Goal: Information Seeking & Learning: Find specific fact

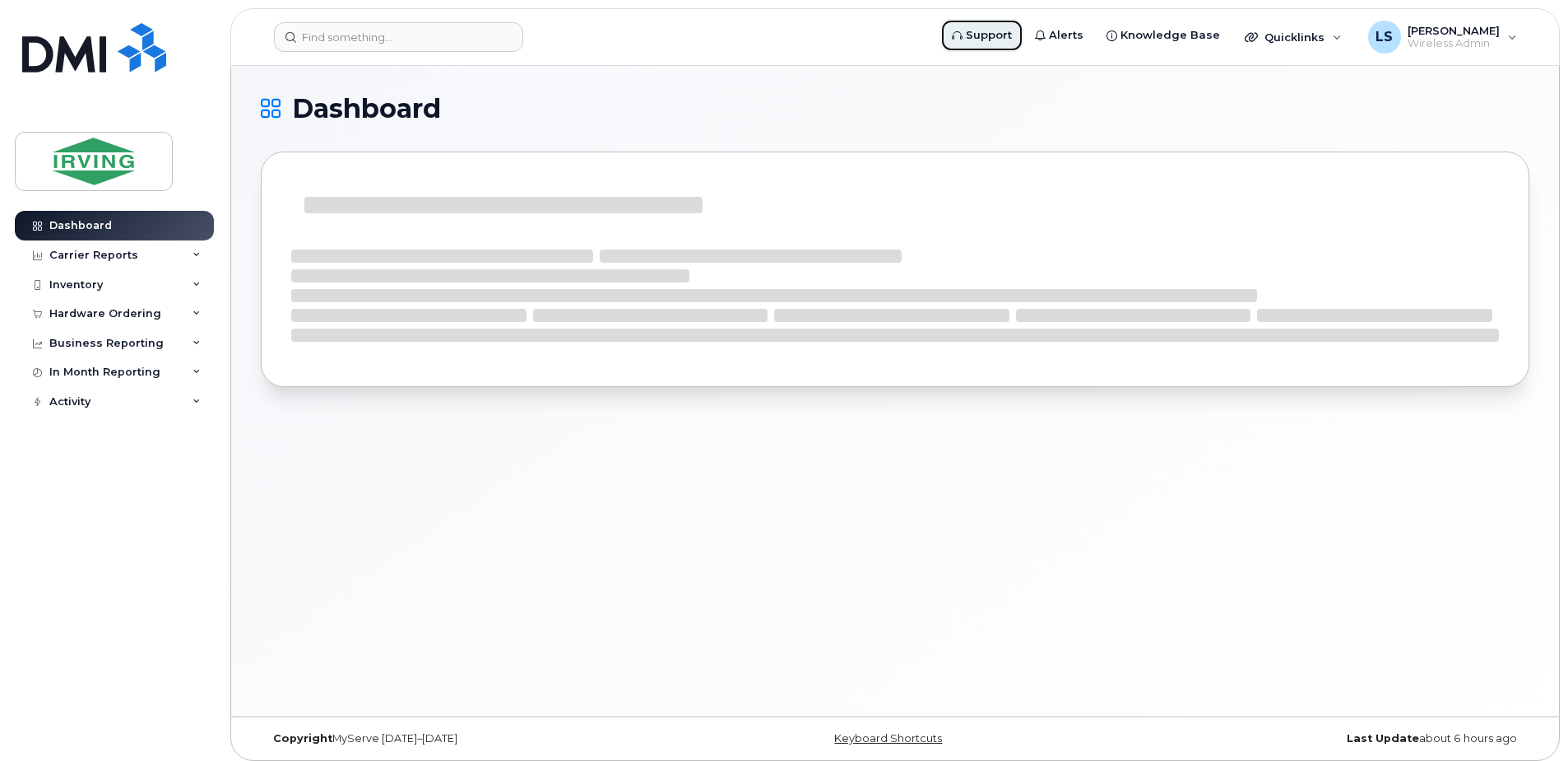
click at [1012, 33] on span "Support" at bounding box center [989, 36] width 46 height 17
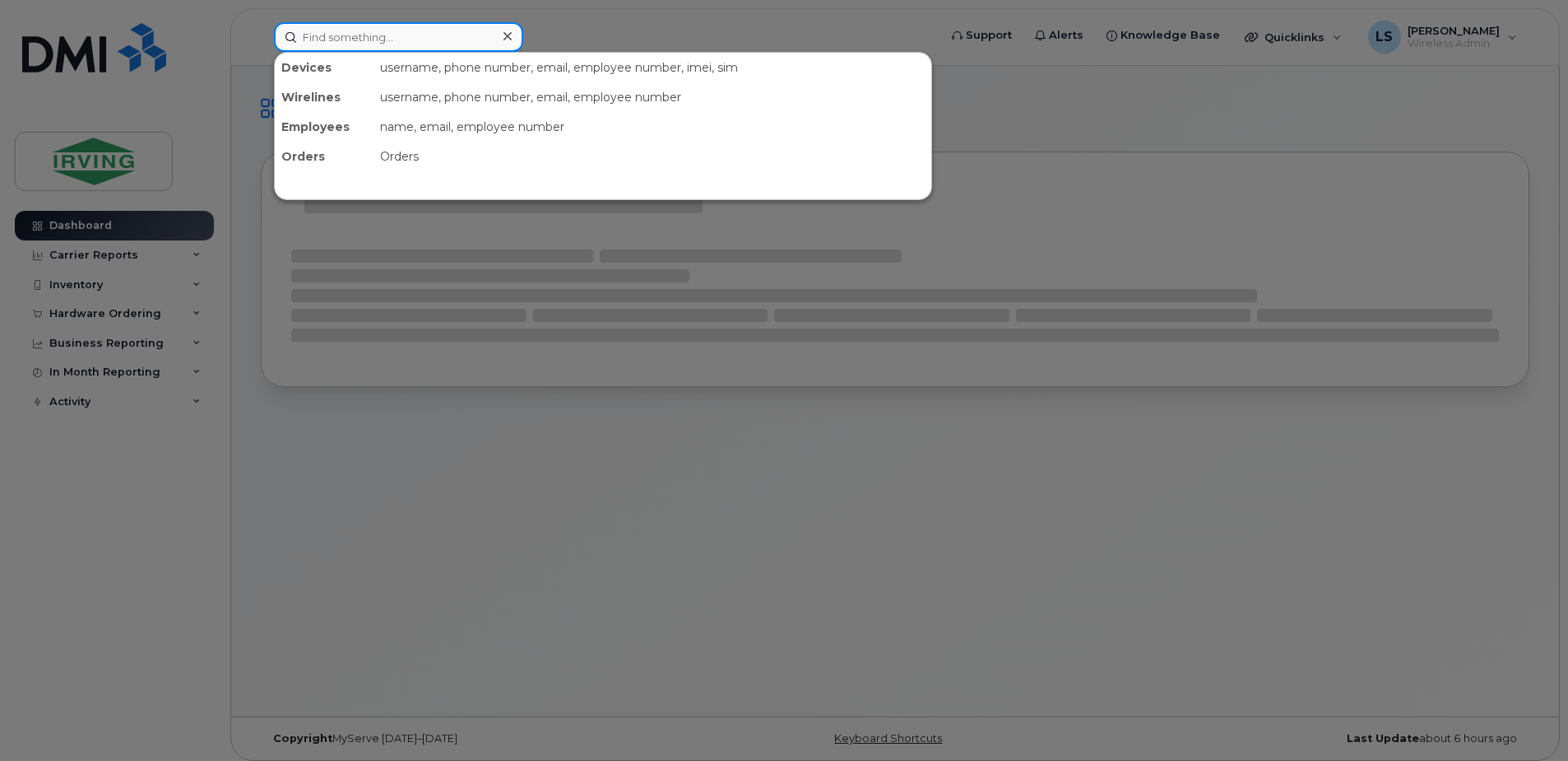
click at [386, 29] on input at bounding box center [398, 38] width 249 height 30
paste input "5062716107"
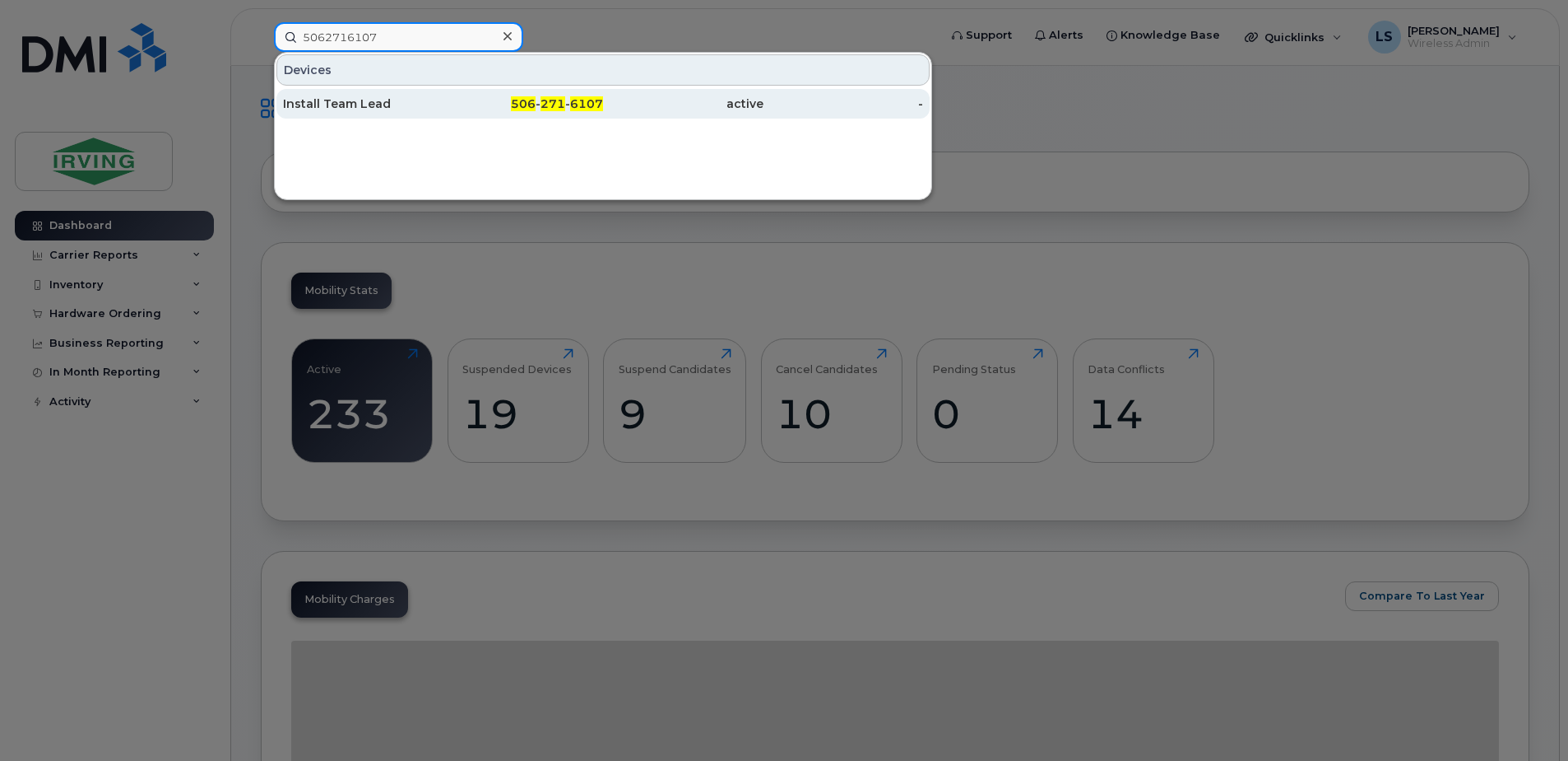
type input "5062716107"
click at [542, 100] on span "271" at bounding box center [553, 104] width 25 height 15
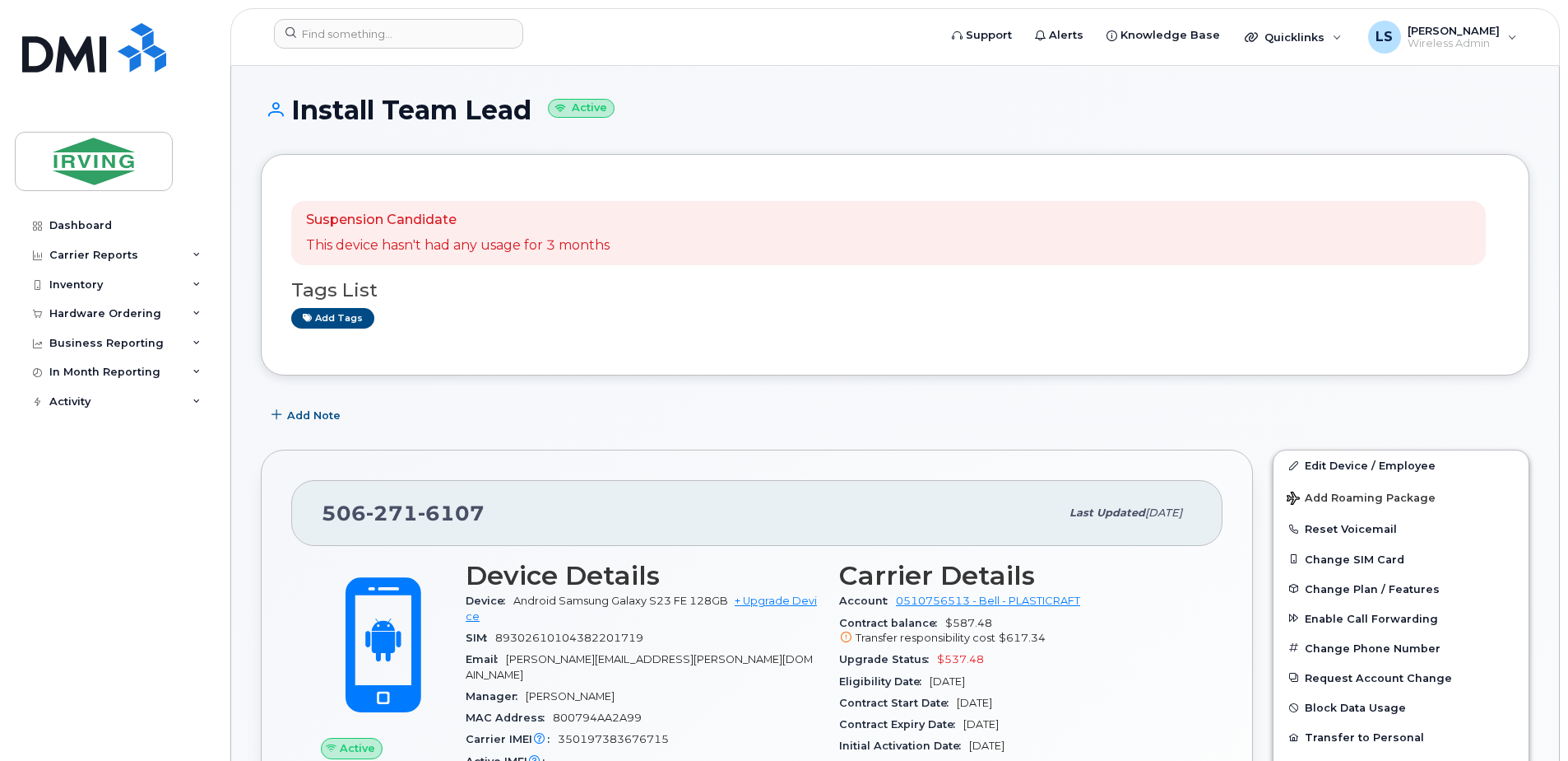
click at [1121, 426] on div "Add Note" at bounding box center [895, 415] width 1269 height 30
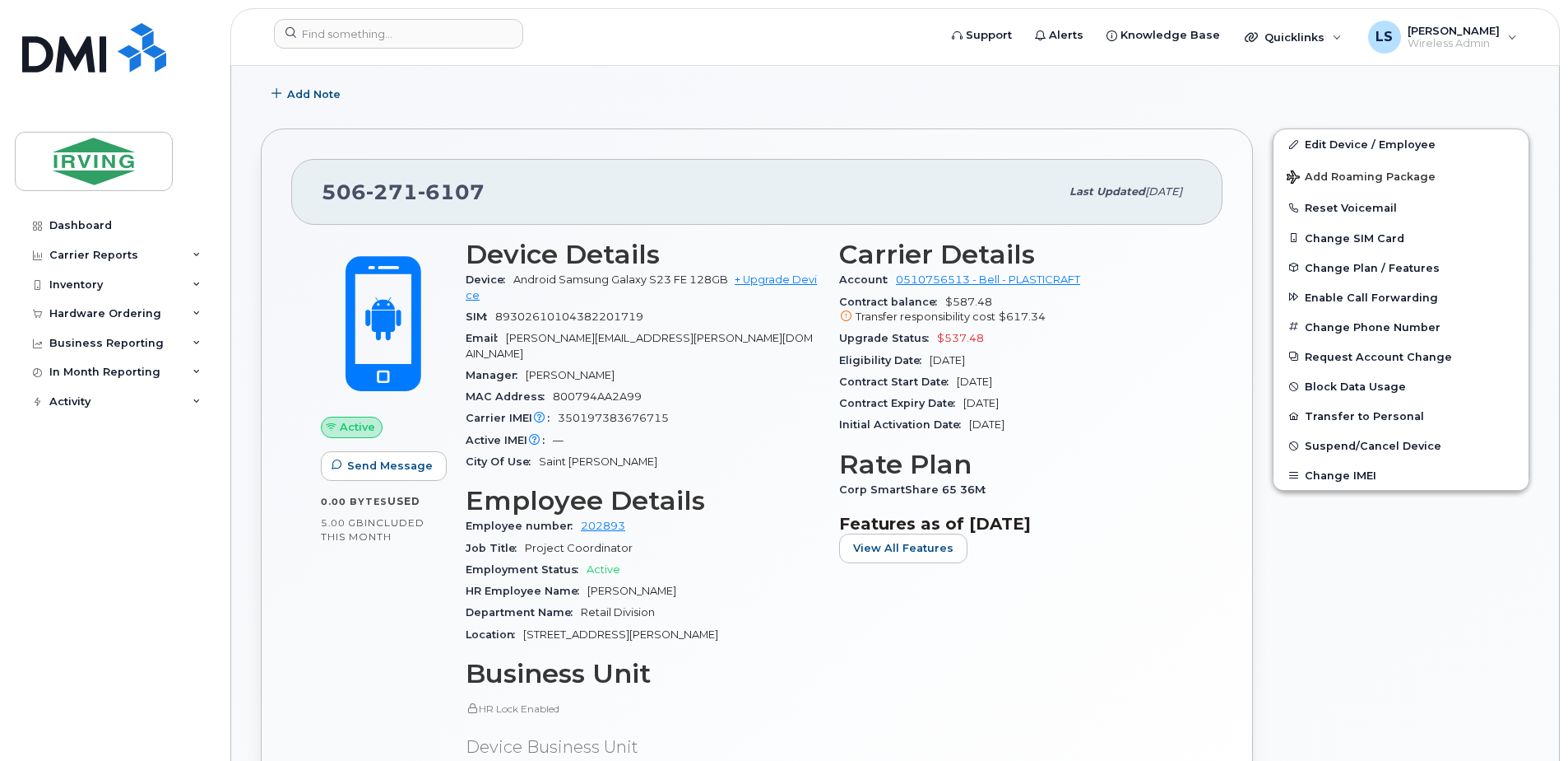
scroll to position [384, 0]
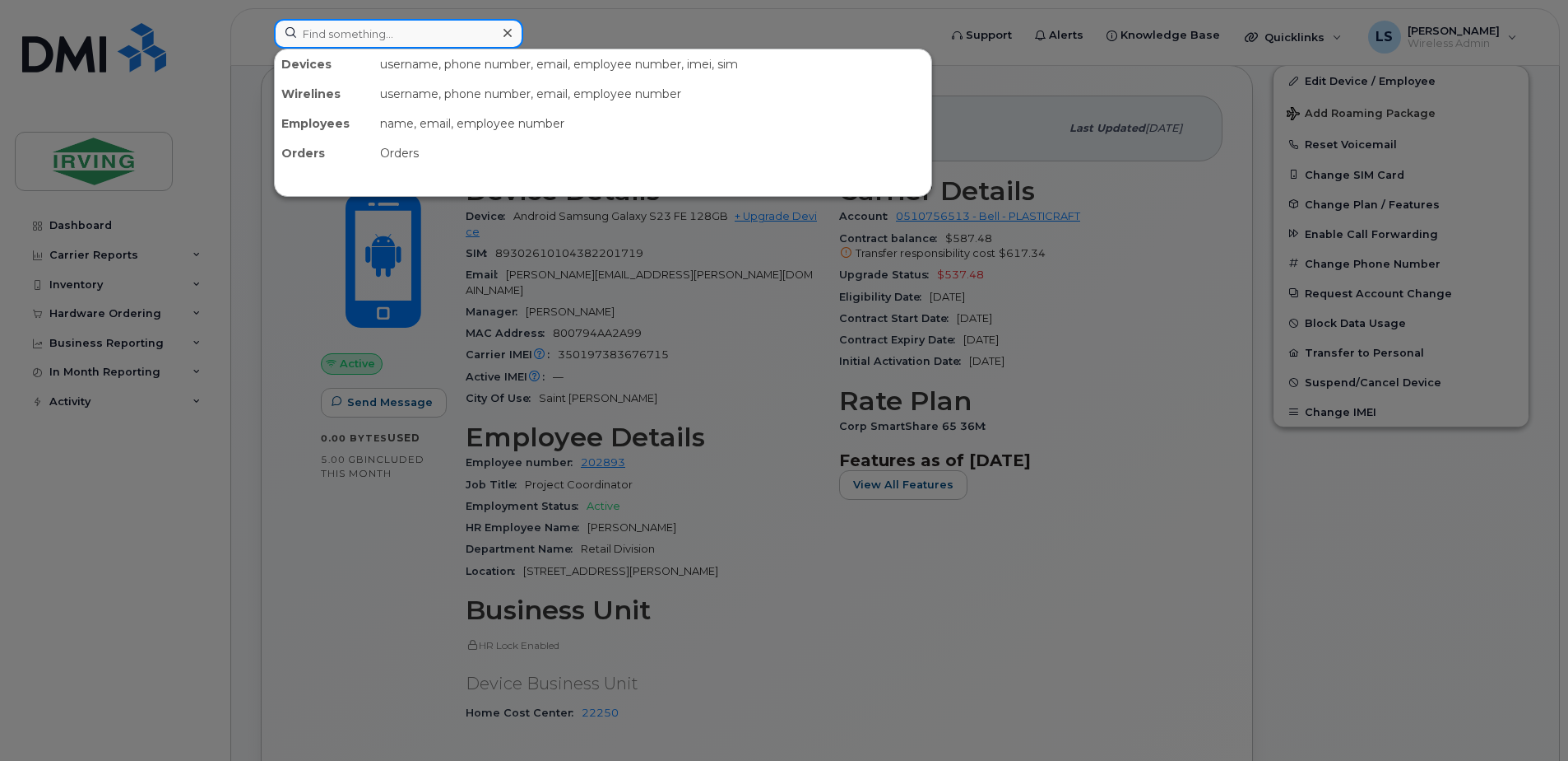
click at [413, 22] on input at bounding box center [398, 34] width 249 height 30
paste input "5062716616"
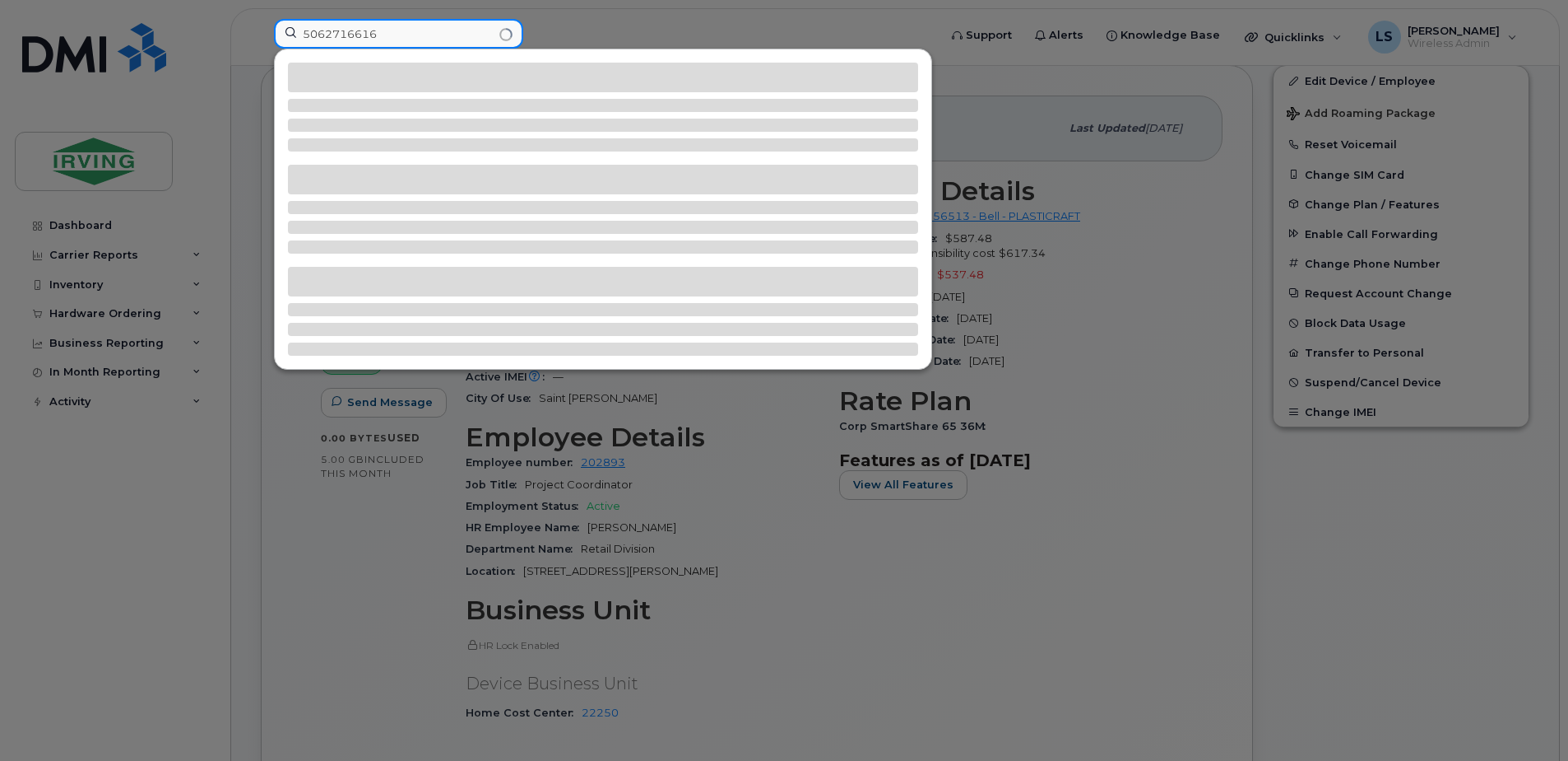
type input "5062716616"
click at [606, 20] on div at bounding box center [784, 380] width 1568 height 761
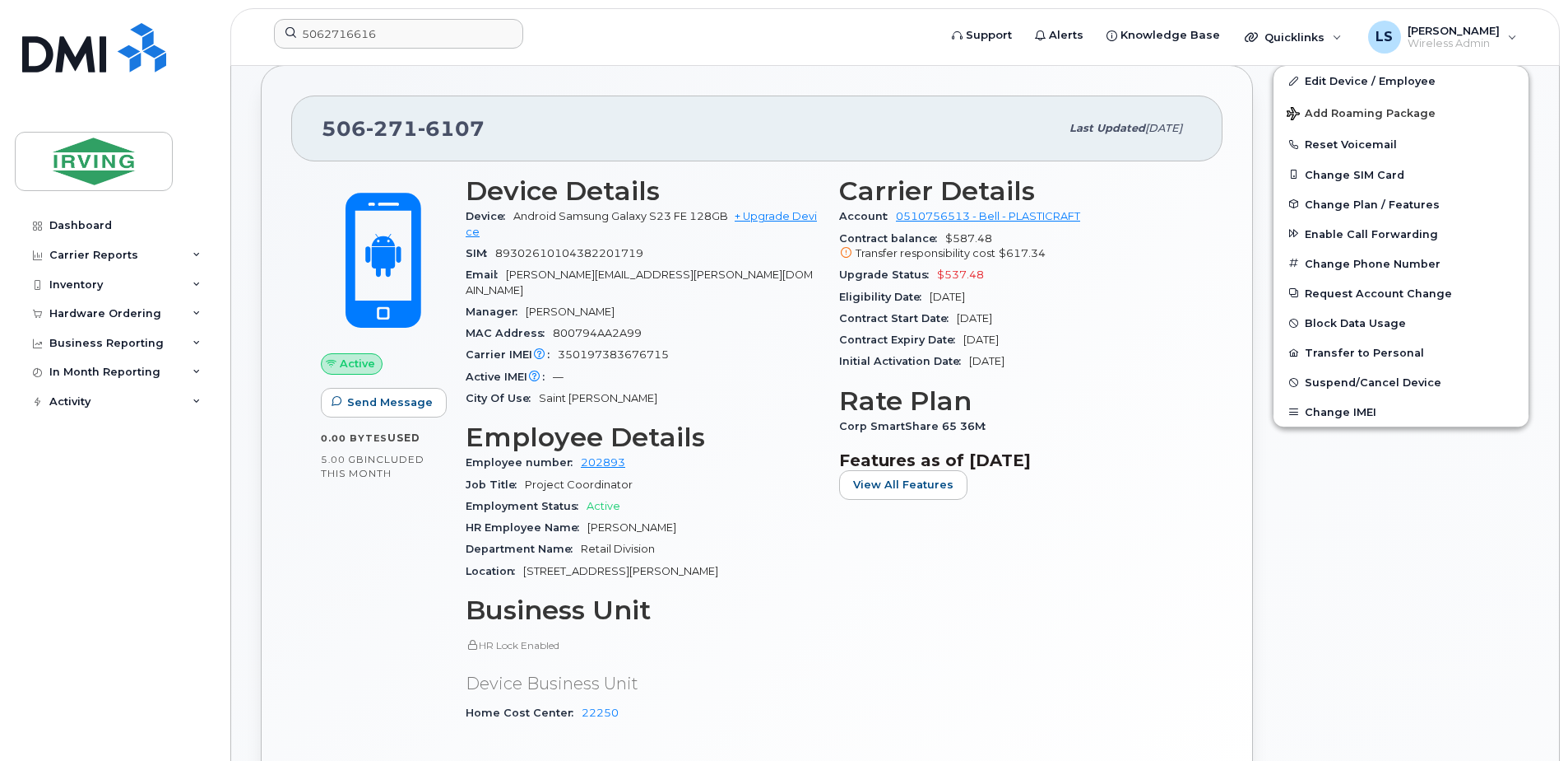
click at [615, 23] on form "5062716616" at bounding box center [601, 34] width 653 height 30
click at [292, 33] on input "5062716616" at bounding box center [398, 34] width 249 height 30
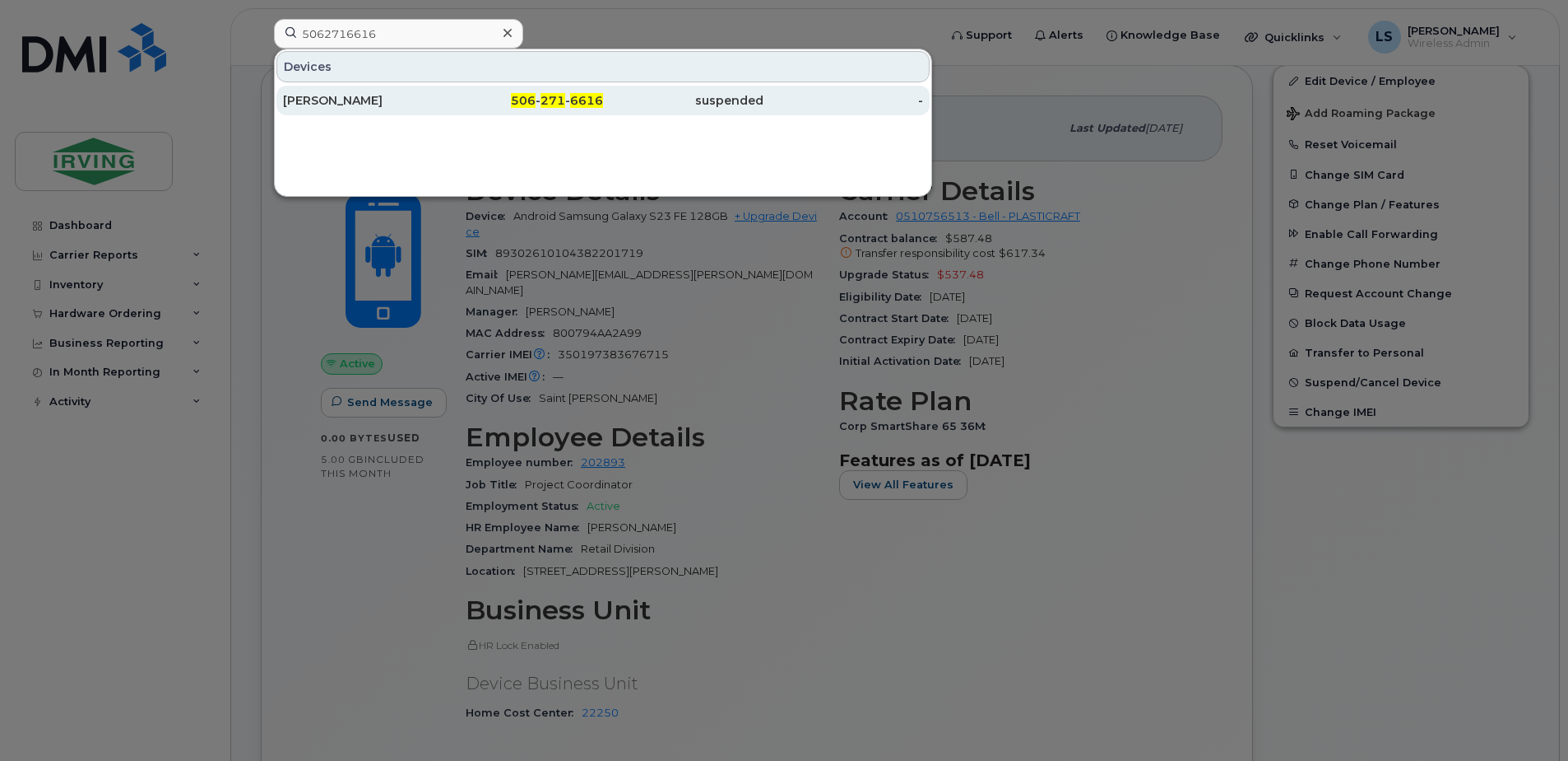
click at [543, 97] on span "271" at bounding box center [553, 101] width 25 height 15
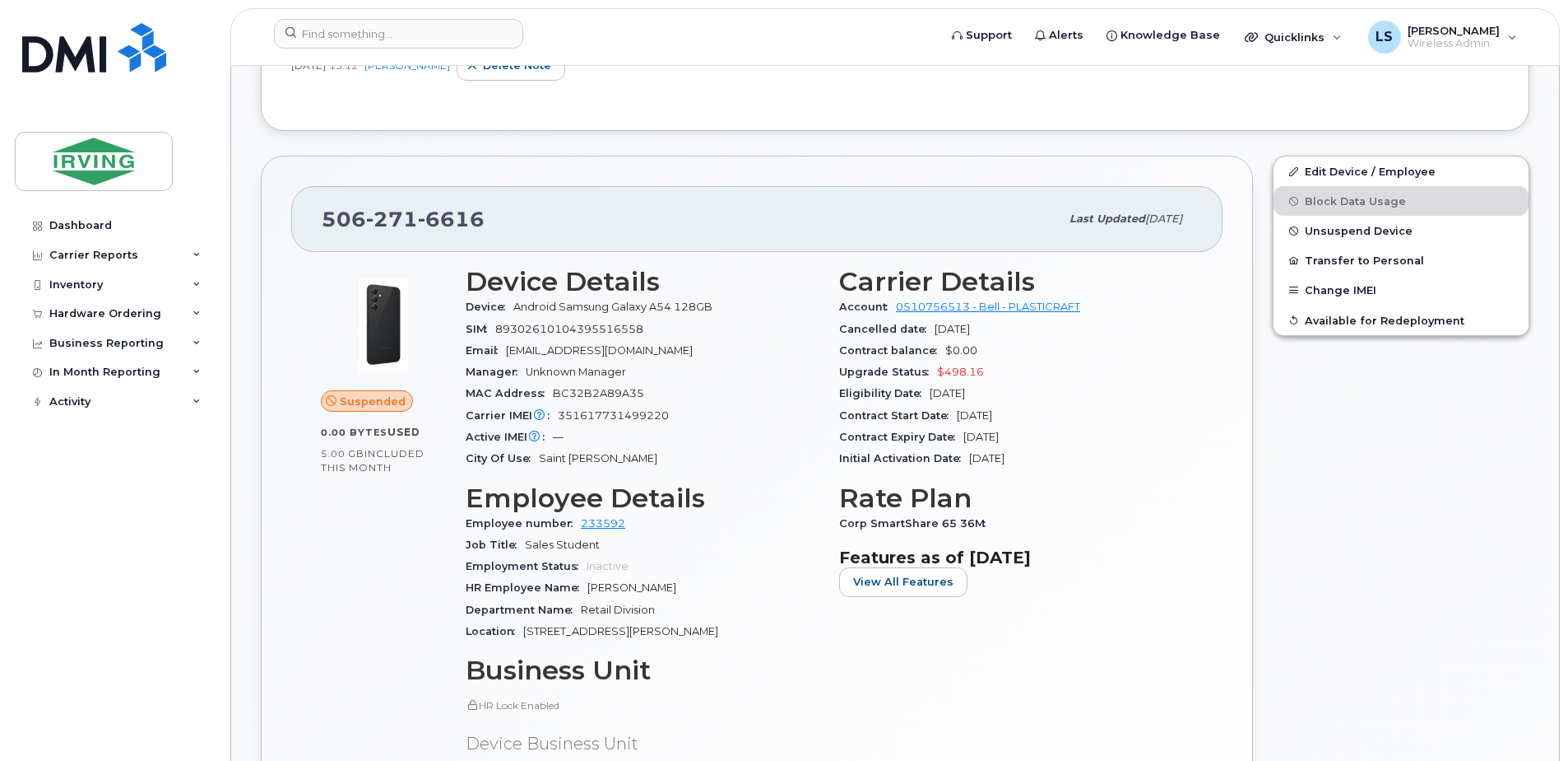
scroll to position [192, 0]
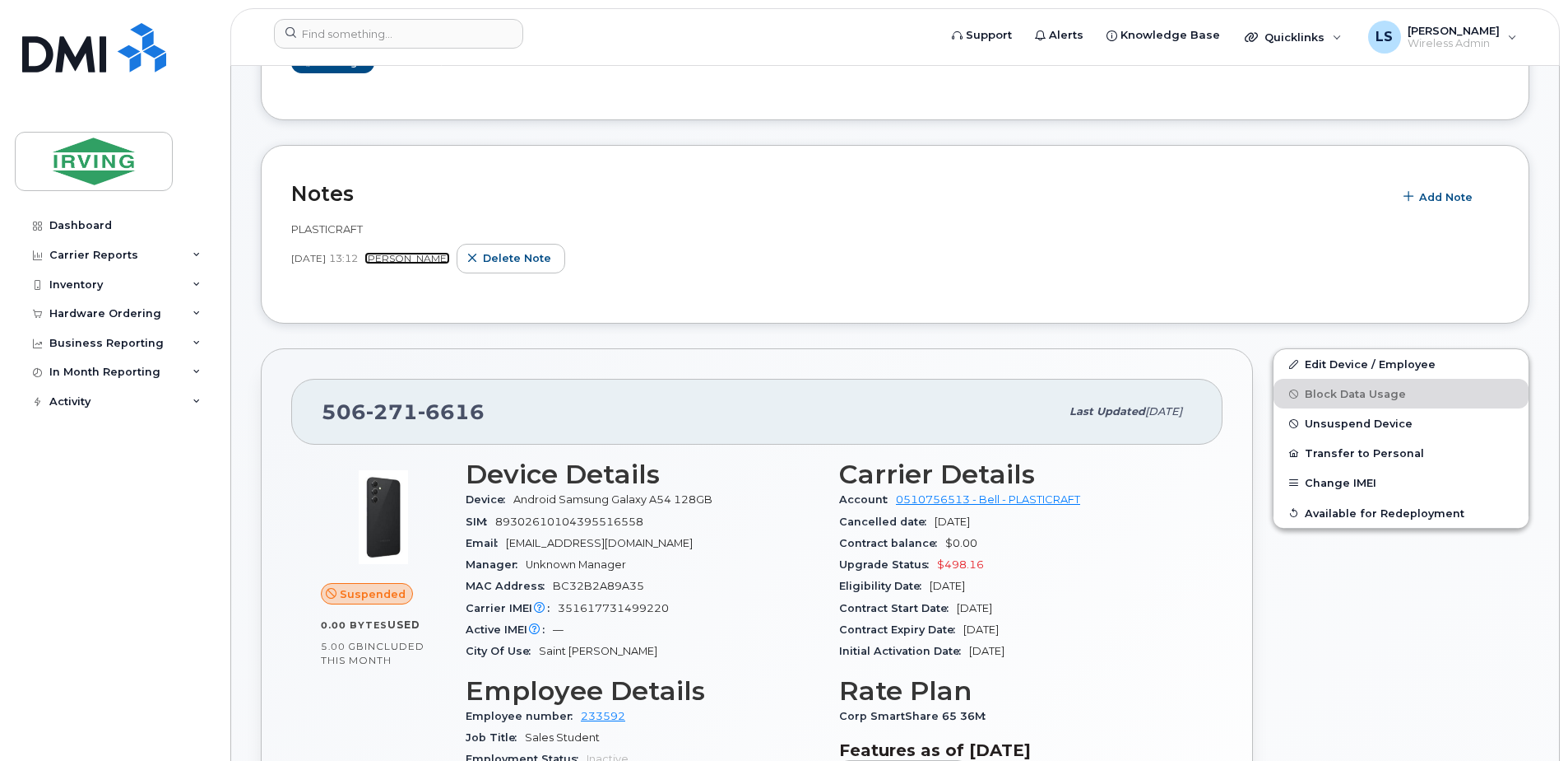
click at [436, 256] on link "[PERSON_NAME]" at bounding box center [407, 258] width 86 height 13
click at [825, 238] on div "PLASTICRAFT [DATE] 13:12 [PERSON_NAME] note" at bounding box center [896, 248] width 1208 height 52
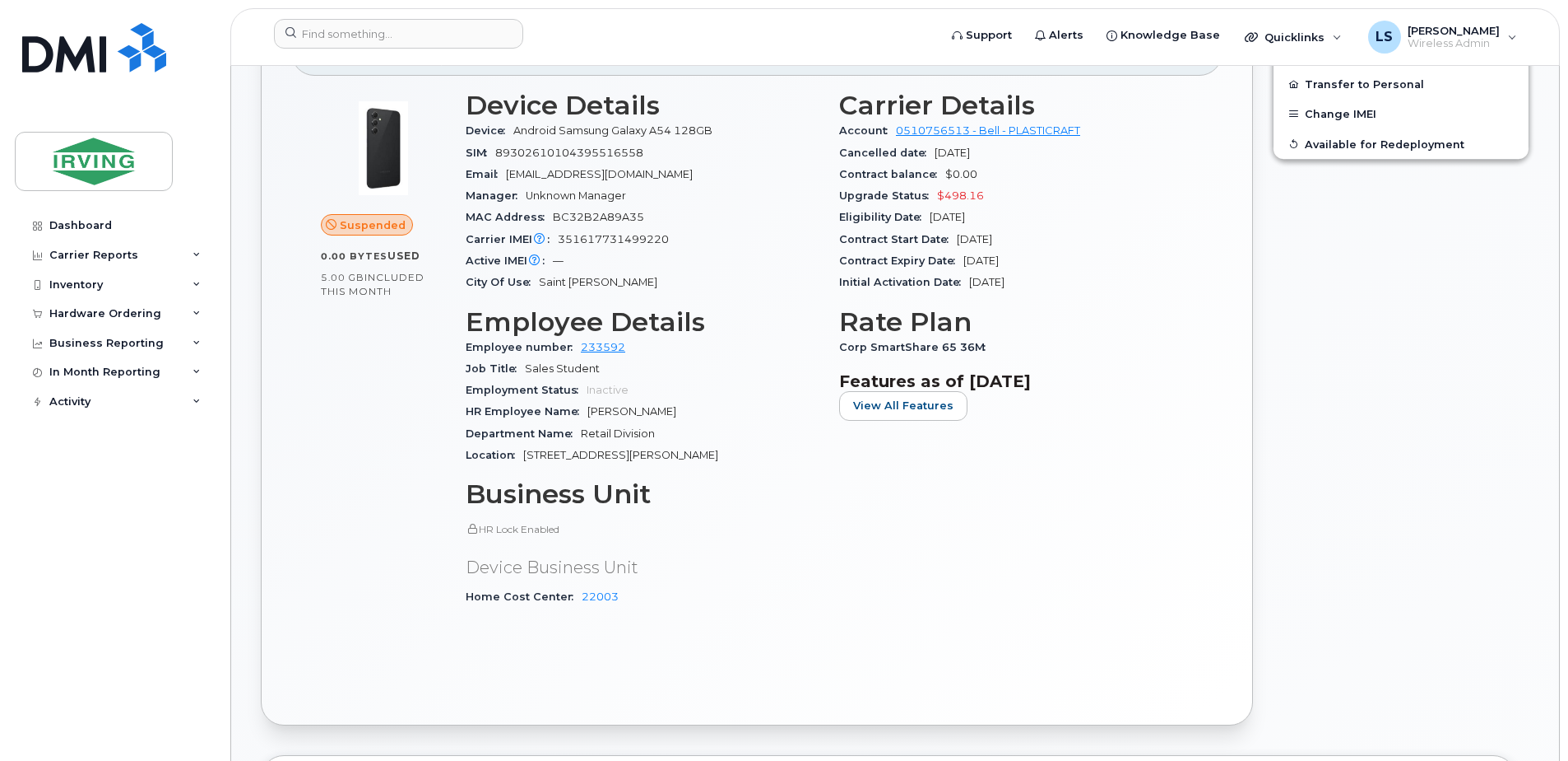
scroll to position [576, 0]
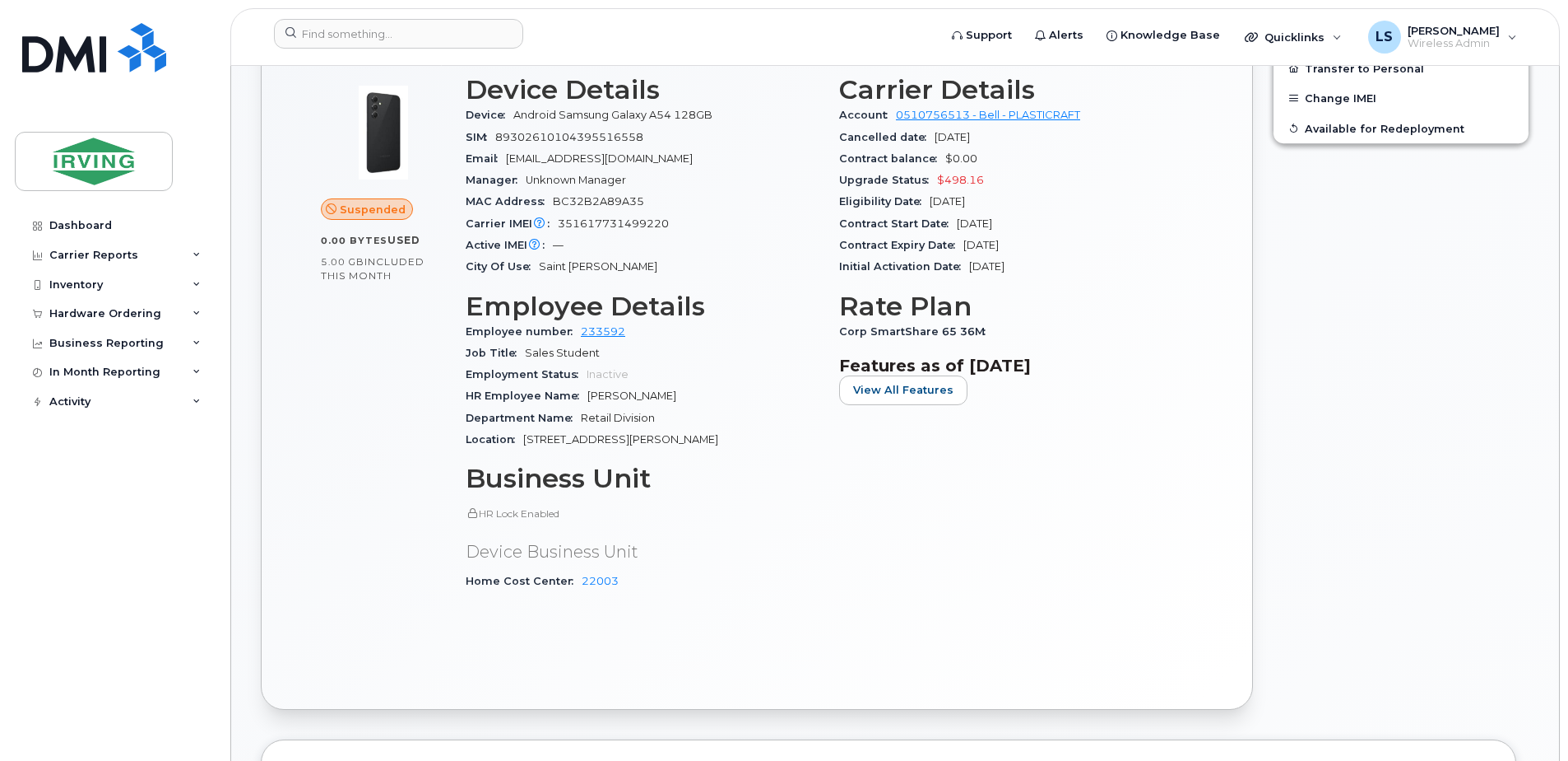
drag, startPoint x: 760, startPoint y: 399, endPoint x: 447, endPoint y: 397, distance: 313.0
click at [447, 397] on div "Suspended 0.00 Bytes  used 5.00 GB  included this month Device Details Device A…" at bounding box center [757, 340] width 892 height 550
click at [447, 397] on div "Suspended 0.00 Bytes  used 5.00 GB  included this month" at bounding box center [383, 340] width 145 height 550
click at [433, 398] on div "Suspended 0.00 Bytes  used 5.00 GB  included this month" at bounding box center [383, 340] width 145 height 550
drag, startPoint x: 443, startPoint y: 393, endPoint x: 695, endPoint y: 422, distance: 253.7
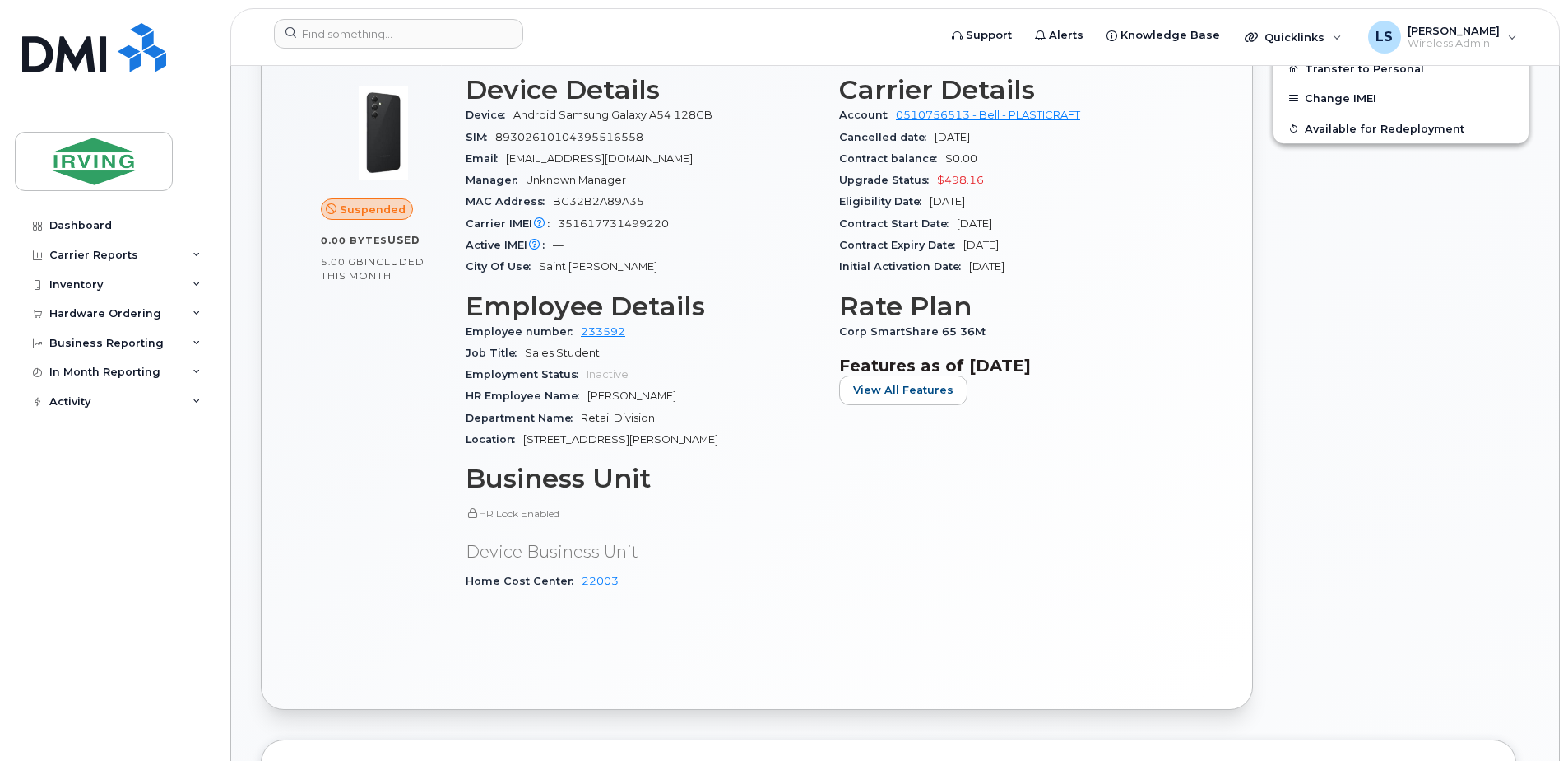
click at [695, 422] on div "Suspended 0.00 Bytes  used 5.00 GB  included this month Device Details Device A…" at bounding box center [757, 340] width 892 height 550
click at [695, 422] on div "Department Name Retail Division" at bounding box center [642, 418] width 354 height 22
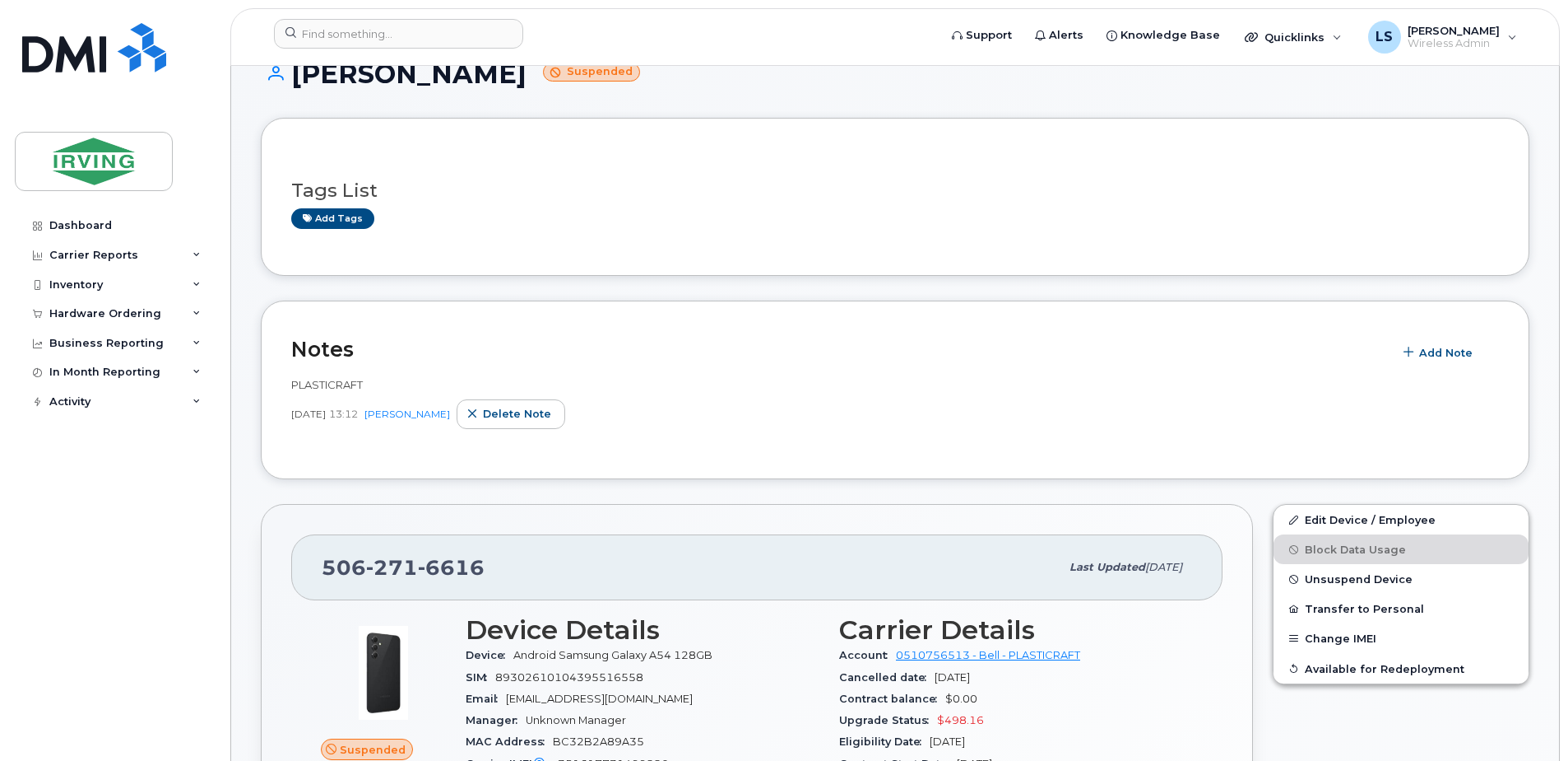
scroll to position [0, 0]
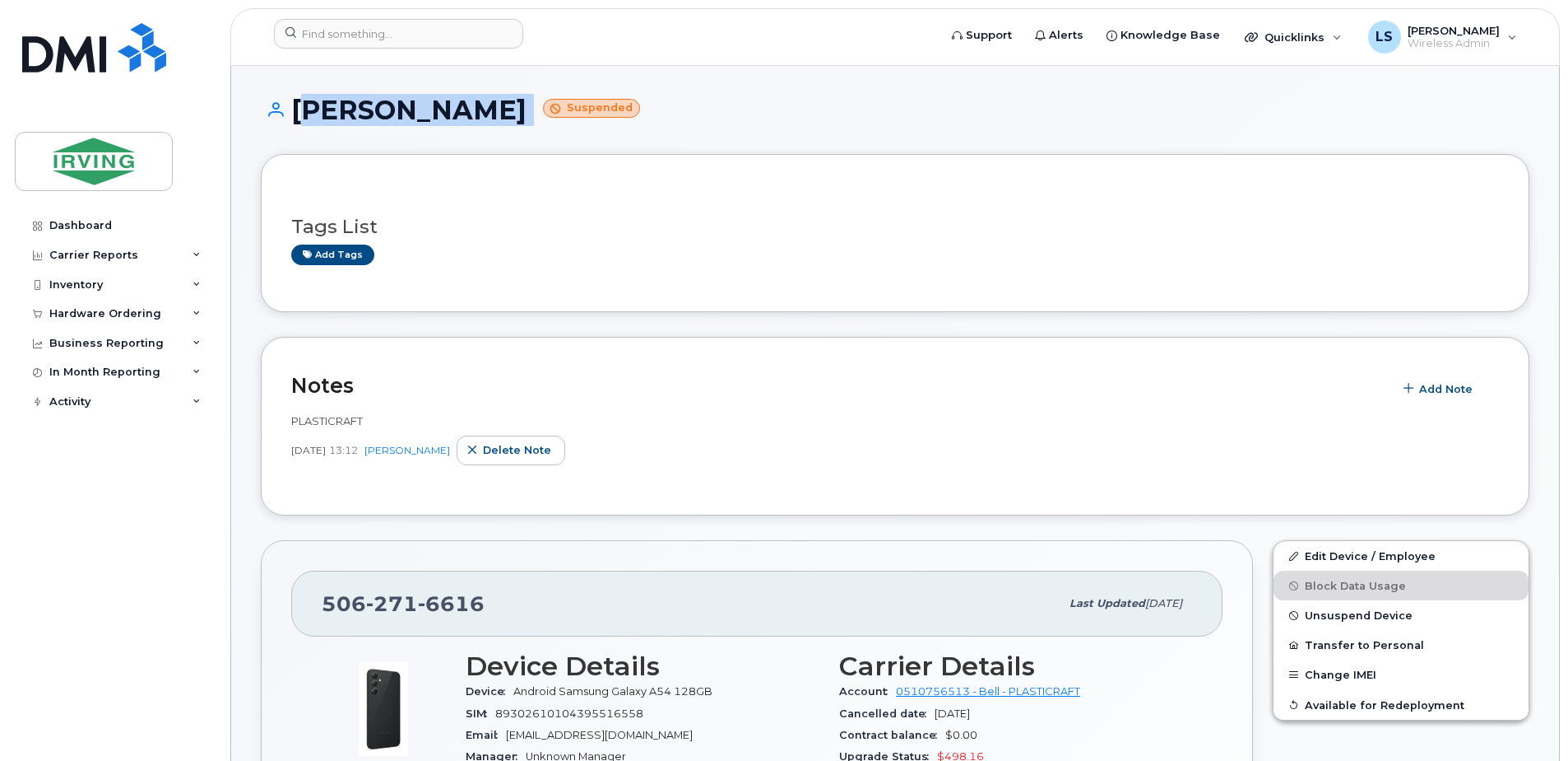
drag, startPoint x: 292, startPoint y: 107, endPoint x: 465, endPoint y: 110, distance: 173.0
click at [465, 110] on h1 "[PERSON_NAME] Suspended" at bounding box center [895, 110] width 1269 height 29
copy h1 "[PERSON_NAME]"
click at [1049, 248] on div "Add tags" at bounding box center [889, 254] width 1195 height 21
click at [798, 211] on div "Tags List Add tags" at bounding box center [896, 233] width 1208 height 63
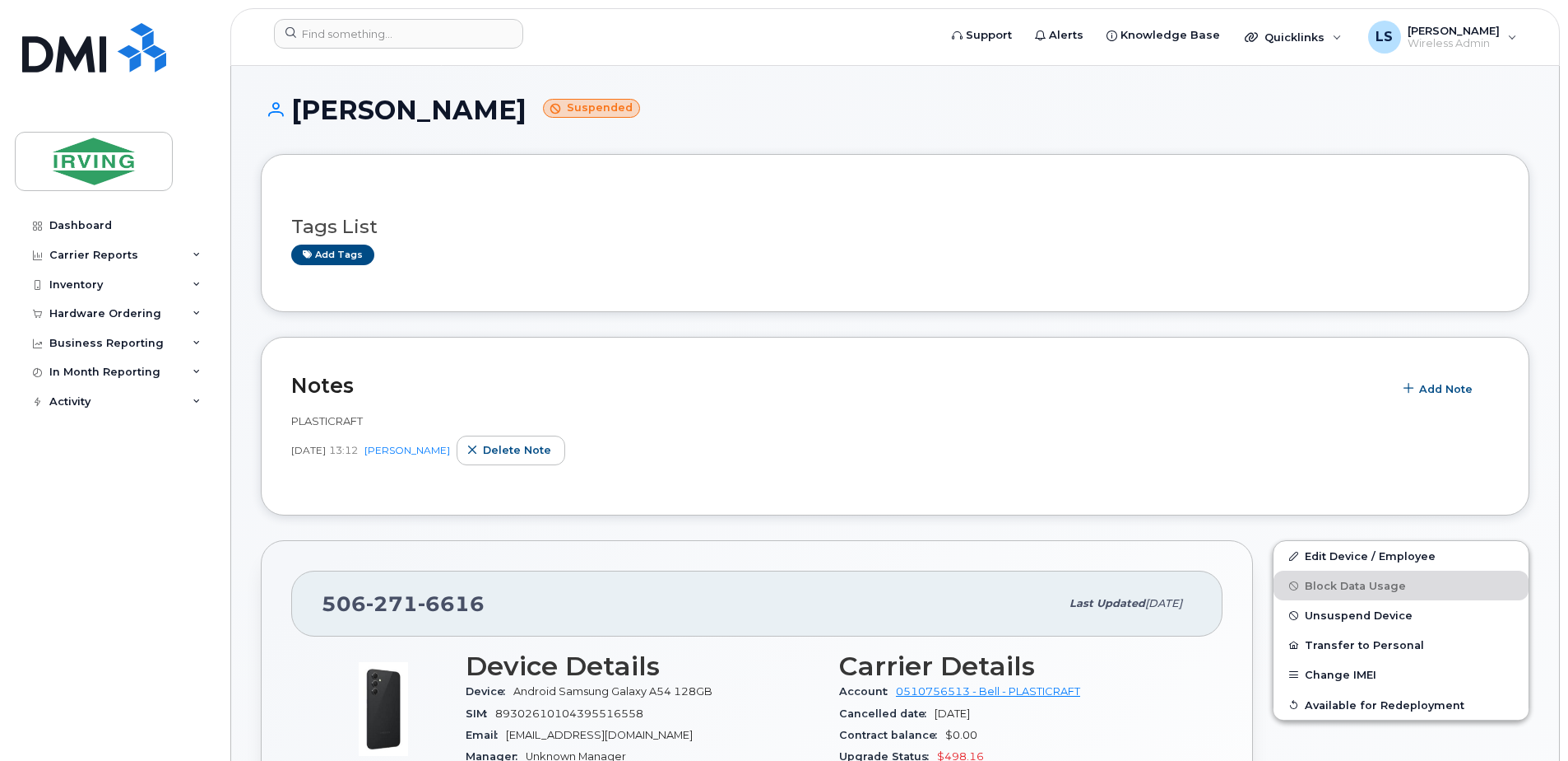
scroll to position [576, 0]
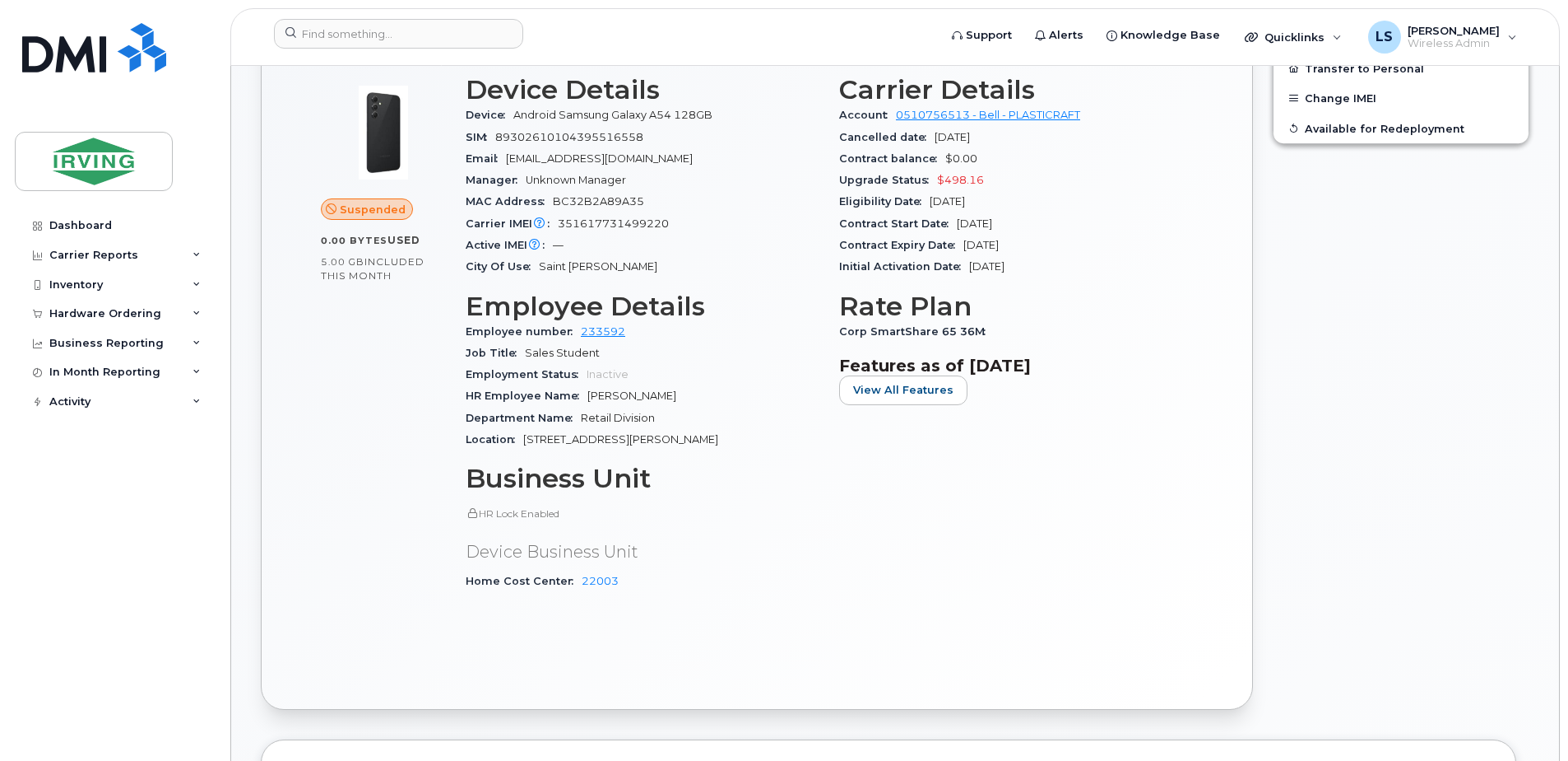
click at [616, 225] on span "351617731499220" at bounding box center [613, 223] width 111 height 13
copy span "351617731499220"
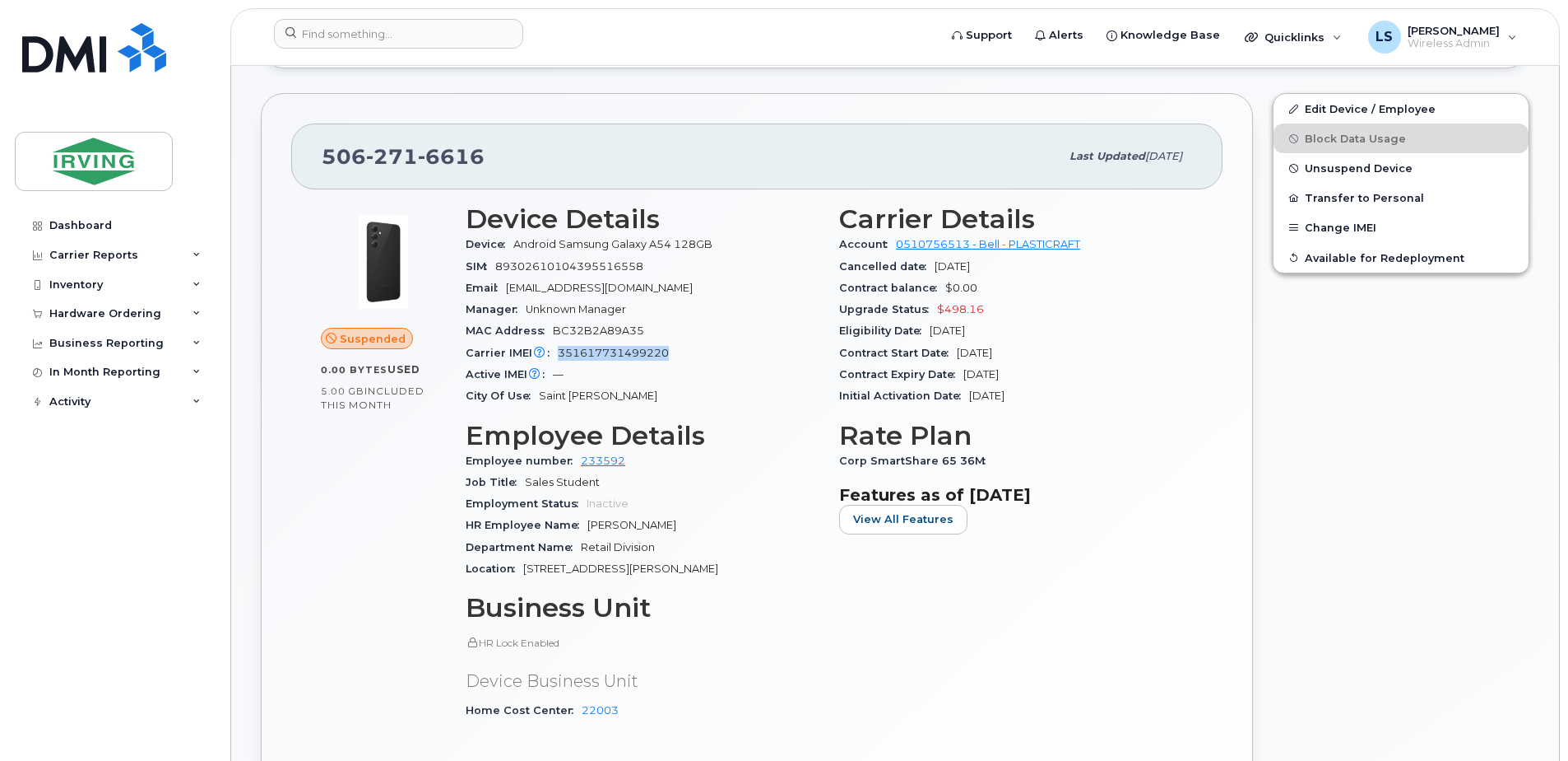
scroll to position [384, 0]
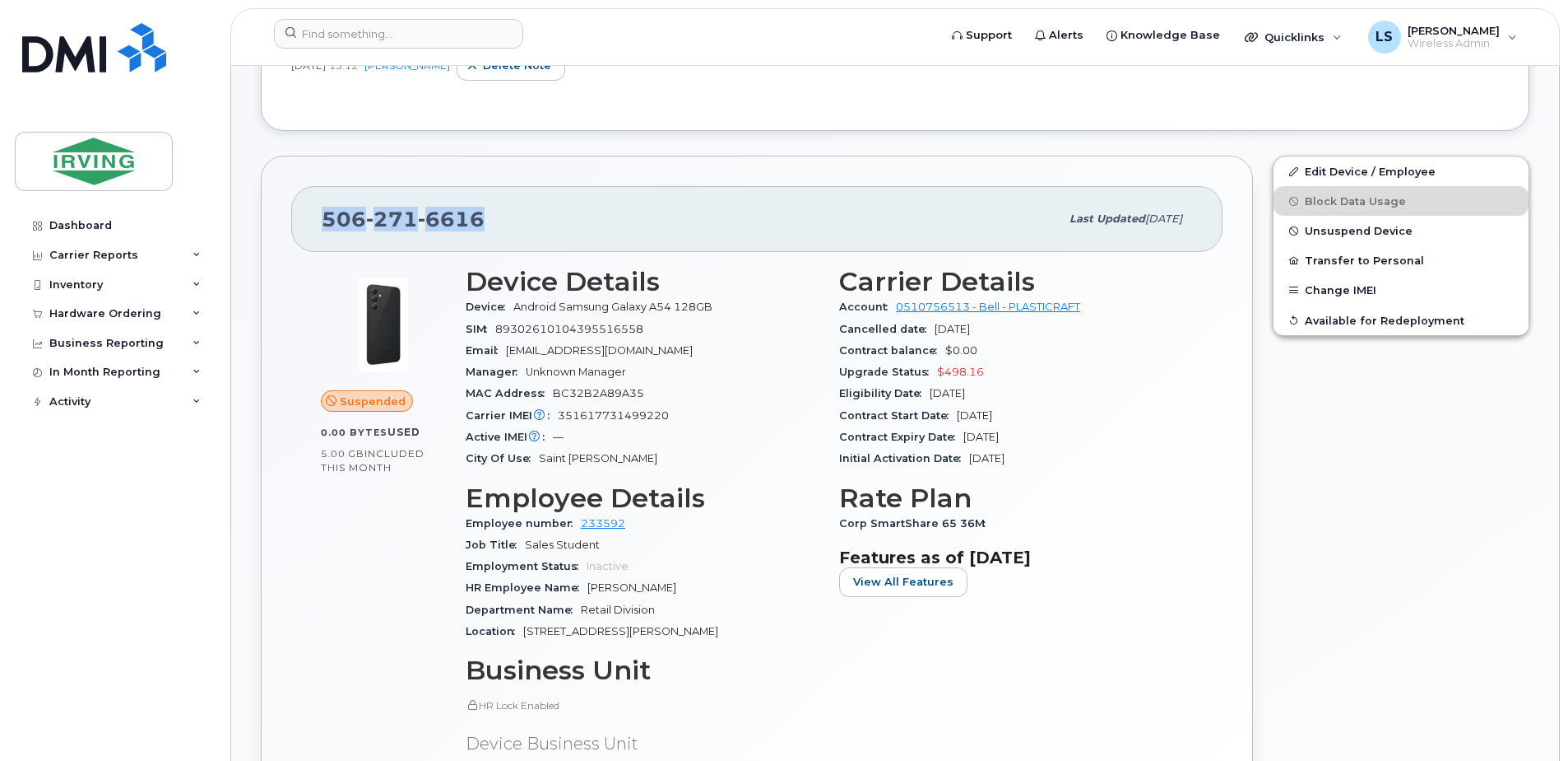
drag, startPoint x: 487, startPoint y: 221, endPoint x: 299, endPoint y: 223, distance: 188.0
click at [299, 223] on div "[PHONE_NUMBER] Last updated [DATE]" at bounding box center [757, 218] width 931 height 66
copy span "[PHONE_NUMBER]"
click at [725, 383] on div "MAC Address BC32B2A89A35" at bounding box center [642, 393] width 354 height 22
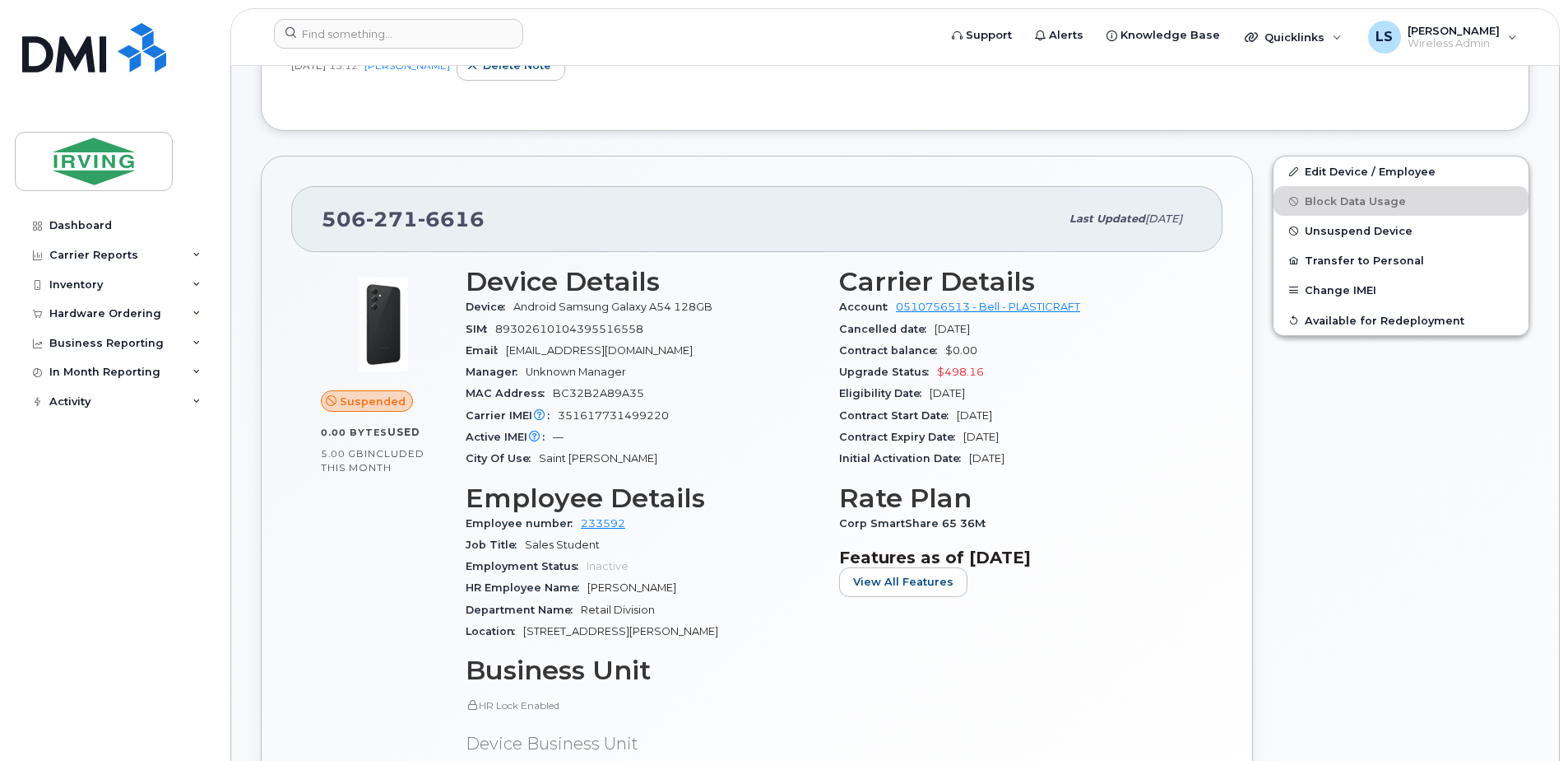
click at [1047, 459] on div "Initial Activation Date [DATE]" at bounding box center [1016, 458] width 354 height 22
click at [1042, 460] on div "Initial Activation Date [DATE]" at bounding box center [1016, 458] width 354 height 22
click at [1041, 458] on div "Initial Activation Date [DATE]" at bounding box center [1016, 458] width 354 height 22
click at [1043, 460] on div "Initial Activation Date [DATE]" at bounding box center [1016, 458] width 354 height 22
click at [1046, 460] on div "Initial Activation Date [DATE]" at bounding box center [1016, 458] width 354 height 22
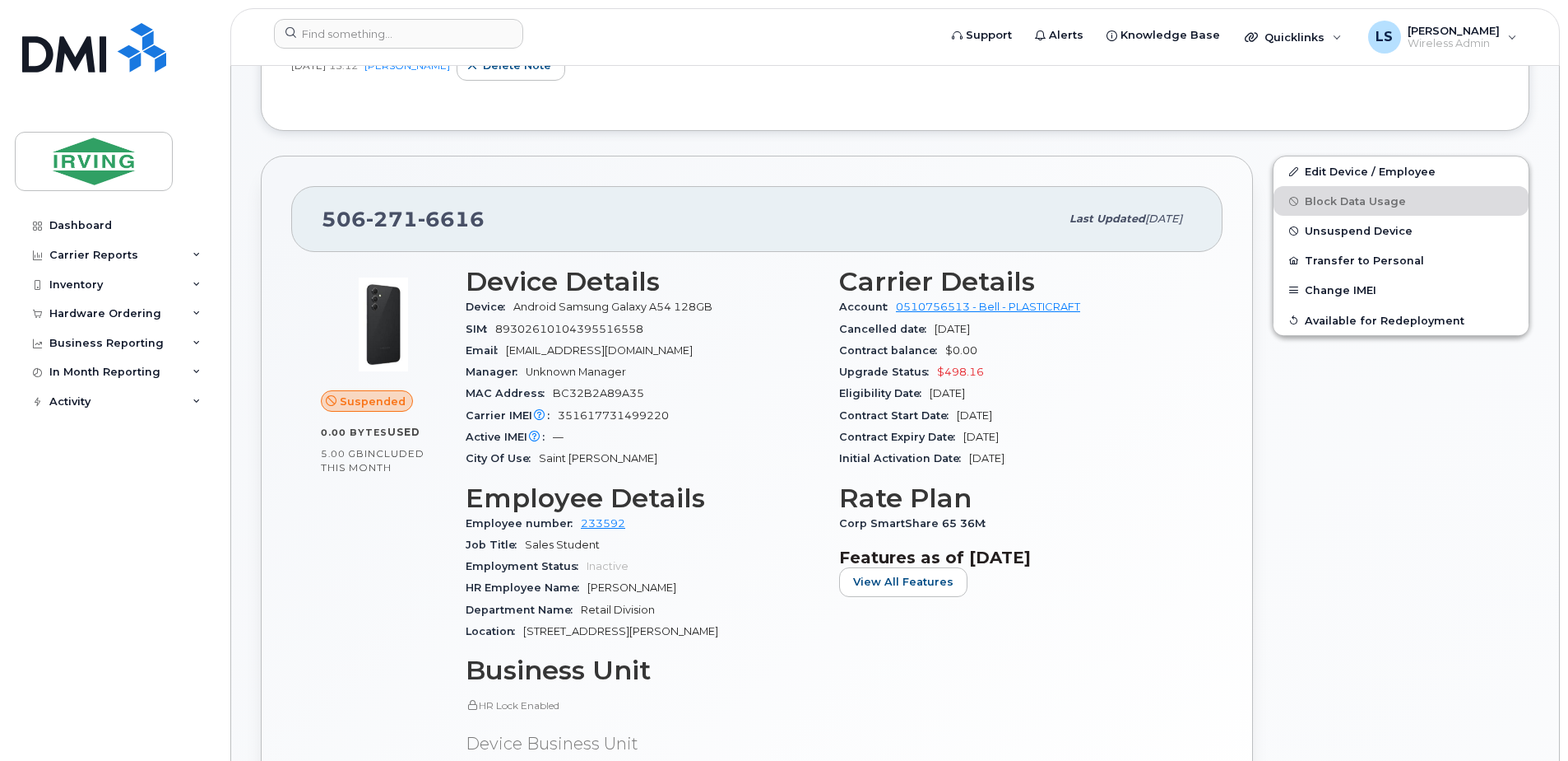
click at [1005, 461] on span "[DATE]" at bounding box center [986, 458] width 35 height 13
click at [1049, 463] on div "Initial Activation Date [DATE]" at bounding box center [1016, 458] width 354 height 22
click at [1052, 443] on div "Contract Expiry Date [DATE]" at bounding box center [1016, 438] width 354 height 22
